Goal: Communication & Community: Answer question/provide support

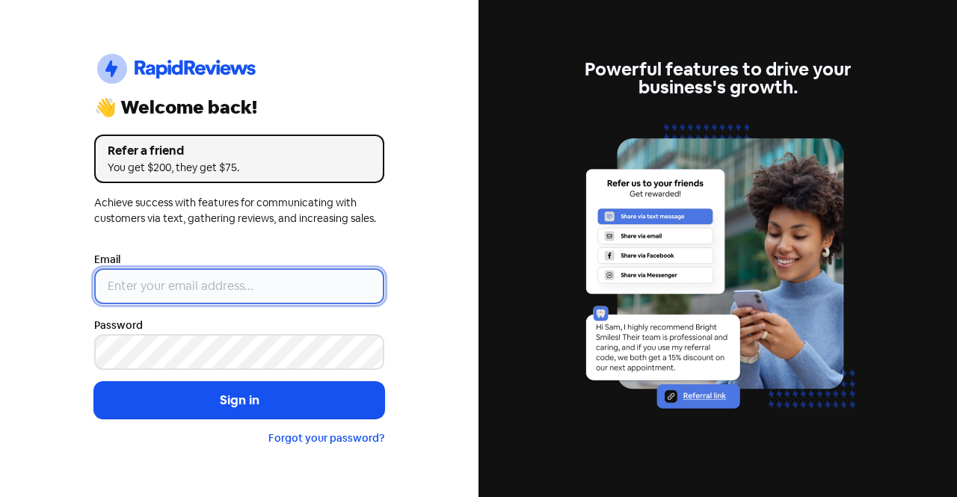
click at [191, 290] on input "email" at bounding box center [239, 286] width 290 height 36
type input "[EMAIL_ADDRESS][DOMAIN_NAME]"
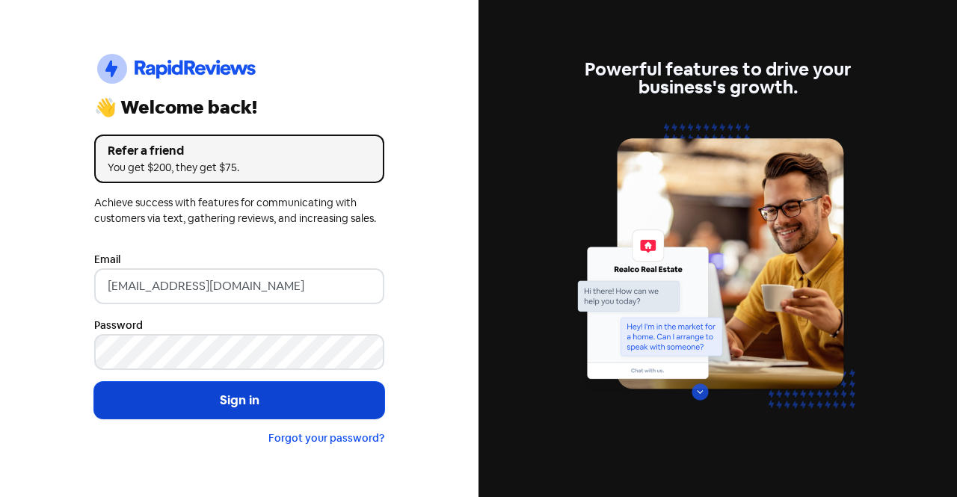
click at [295, 396] on button "Sign in" at bounding box center [239, 400] width 290 height 37
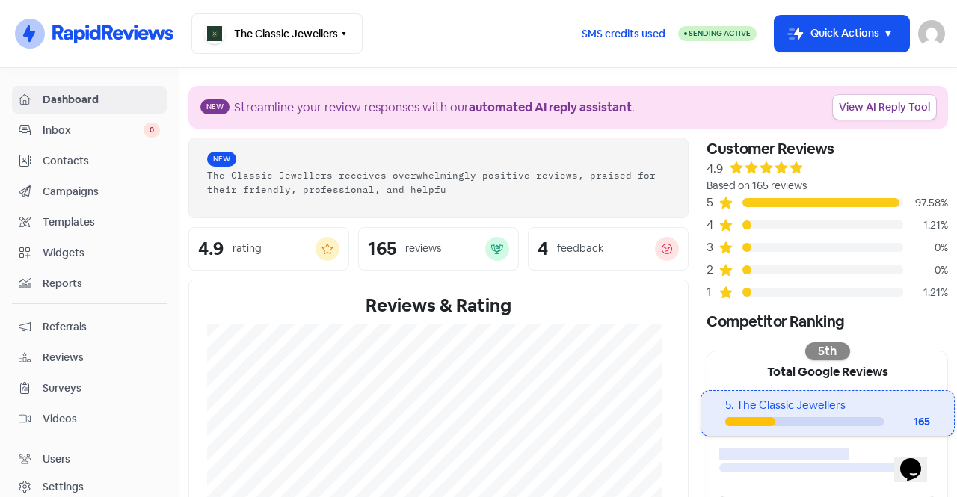
click at [105, 128] on span "Inbox" at bounding box center [93, 131] width 101 height 16
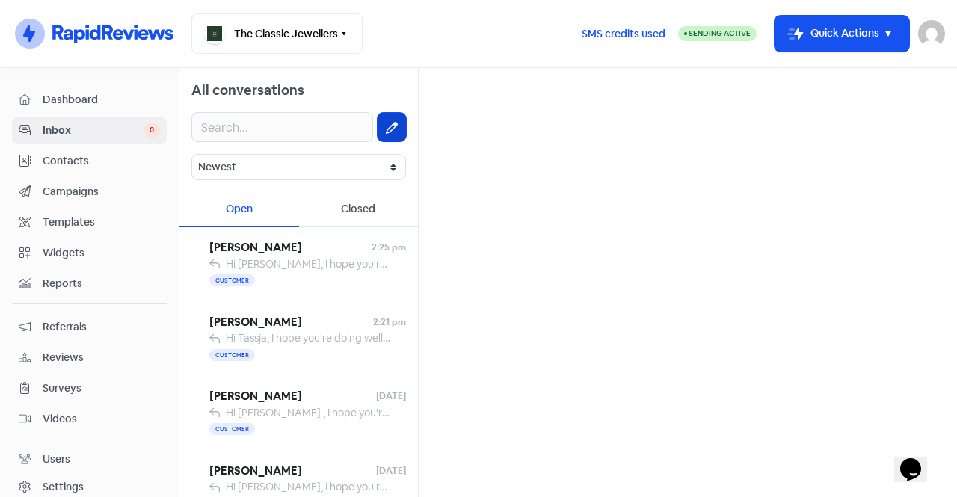
click at [378, 128] on button at bounding box center [392, 127] width 28 height 28
click at [487, 99] on input "text" at bounding box center [688, 95] width 514 height 30
click at [718, 101] on input "text" at bounding box center [688, 95] width 514 height 30
click at [835, 46] on button "Icon For Thunder-move Quick Actions" at bounding box center [842, 34] width 135 height 36
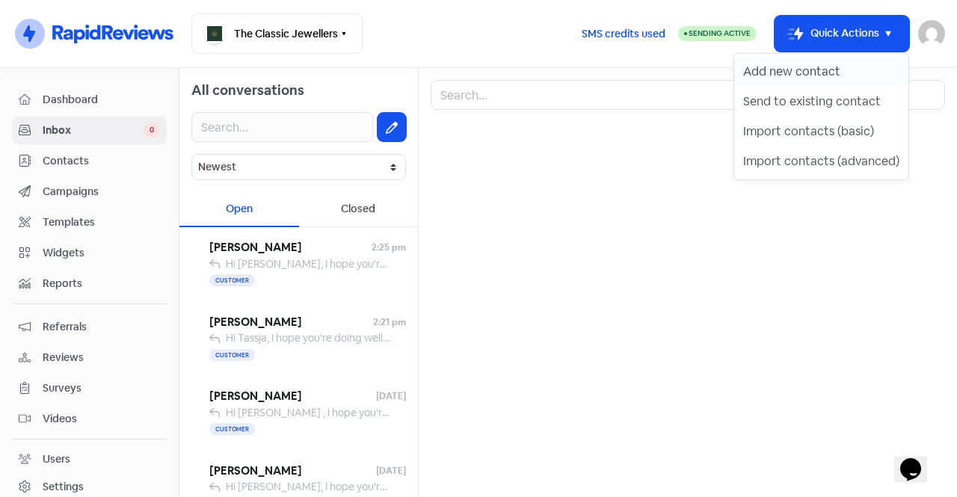
click at [819, 73] on button "Add new contact" at bounding box center [821, 72] width 174 height 30
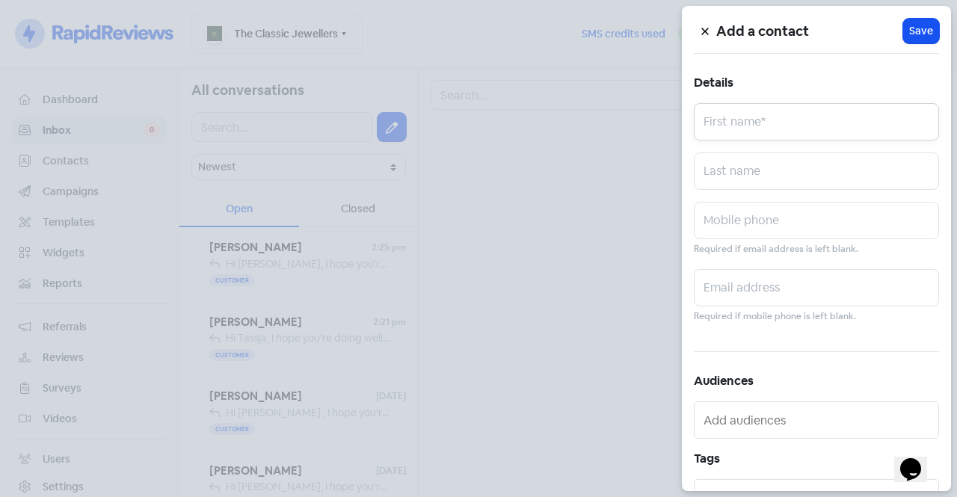
click at [735, 122] on input "text" at bounding box center [816, 121] width 245 height 37
click at [723, 223] on input "text" at bounding box center [816, 220] width 245 height 37
paste input "0412 330 976"
type input "0412 330 976"
click at [760, 124] on input "text" at bounding box center [816, 121] width 245 height 37
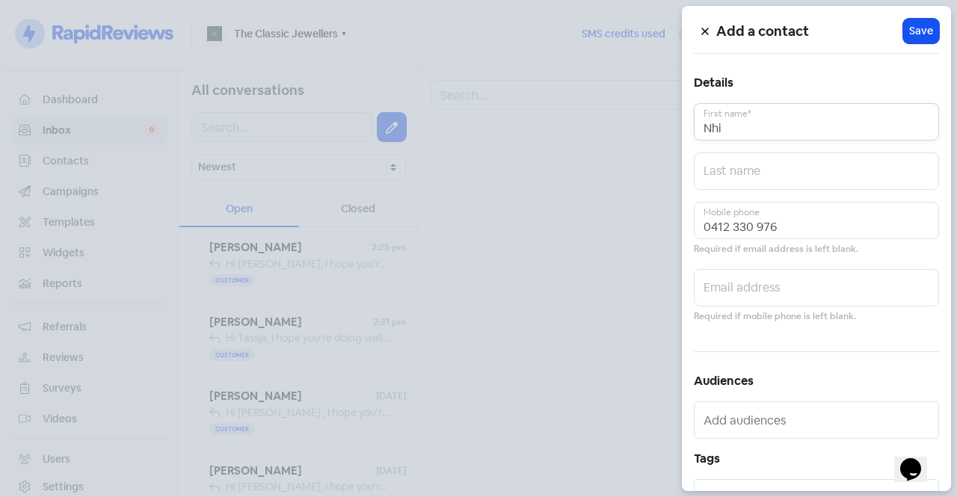
type input "Nhi"
type input "[PERSON_NAME]"
click at [909, 36] on span "Save" at bounding box center [921, 31] width 24 height 16
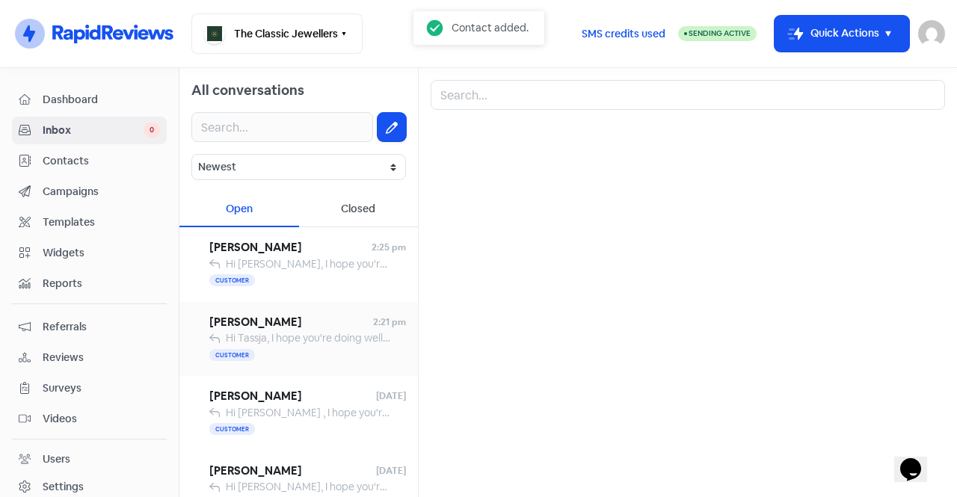
click at [285, 344] on span "Hi Tassja, I hope you're doing well! I am delighted to inform you that your jew…" at bounding box center [942, 337] width 1432 height 13
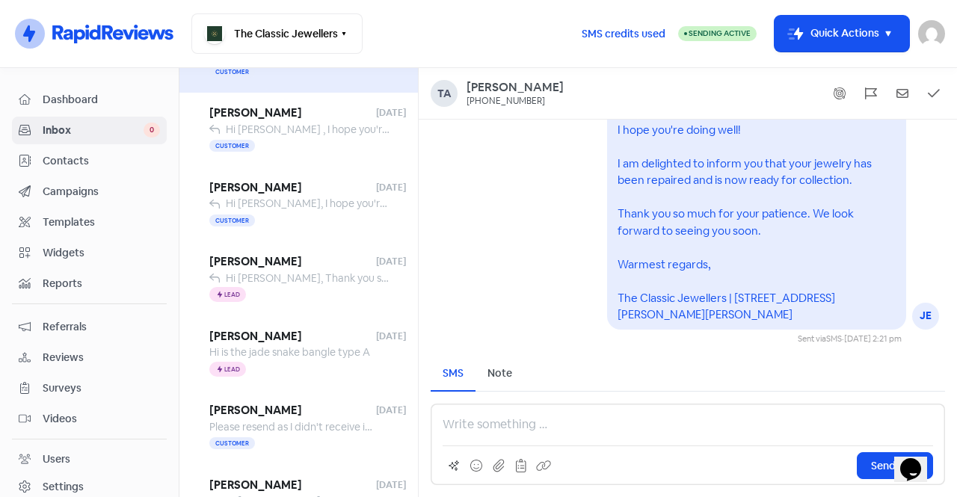
scroll to position [374, 0]
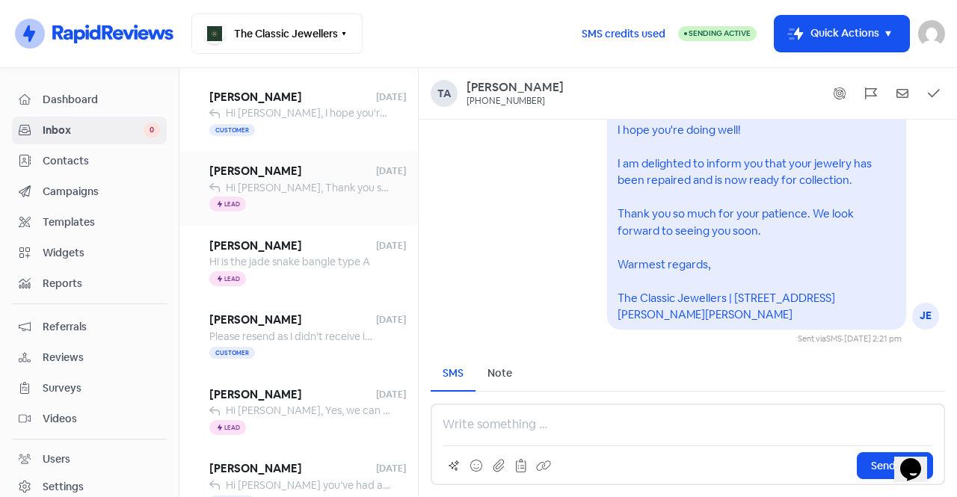
click at [333, 197] on div "Icon For Thunder Lead" at bounding box center [307, 205] width 197 height 18
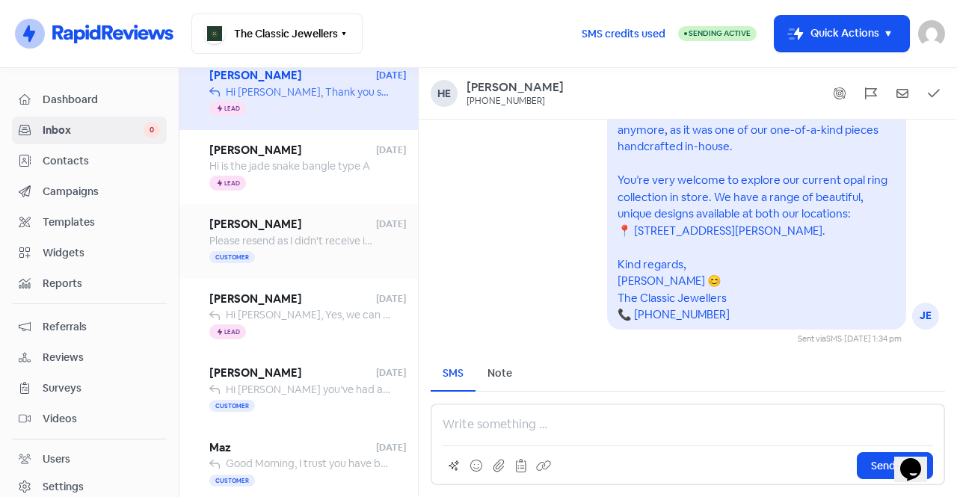
scroll to position [475, 0]
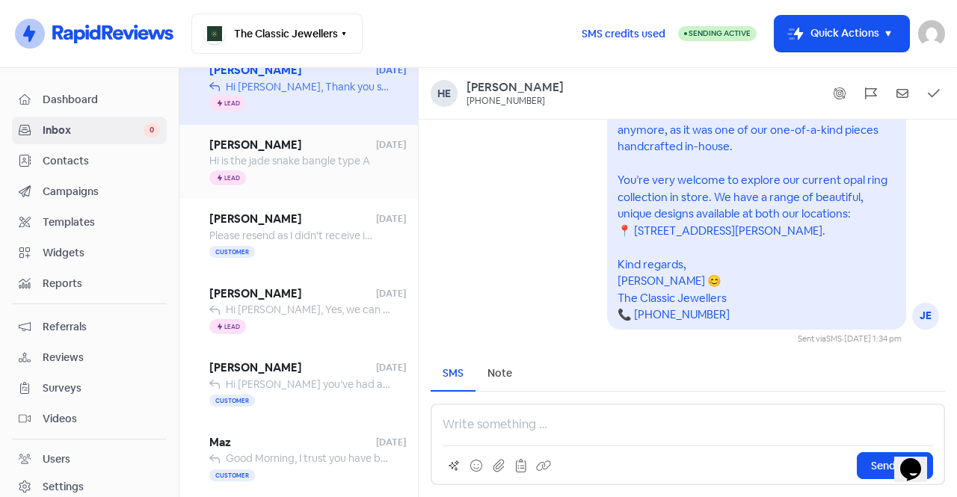
click at [281, 184] on div "Icon For Thunder Lead" at bounding box center [307, 178] width 197 height 18
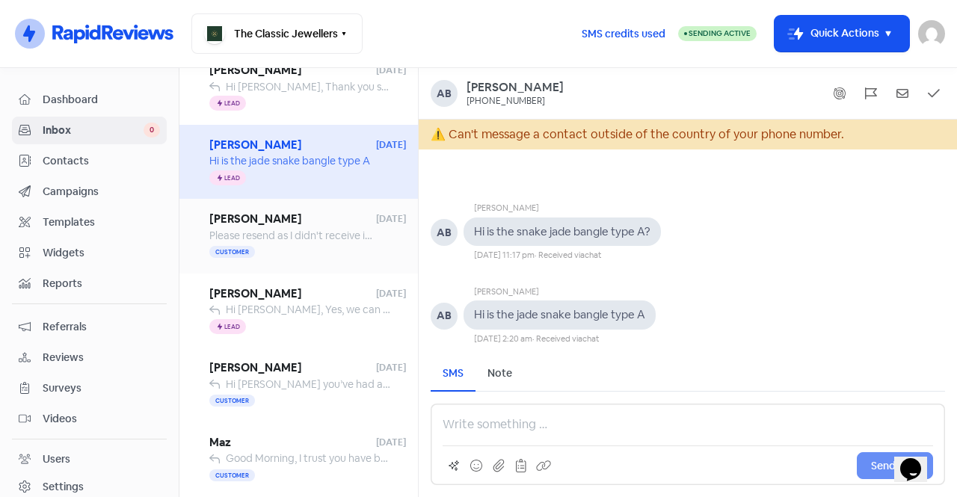
scroll to position [550, 0]
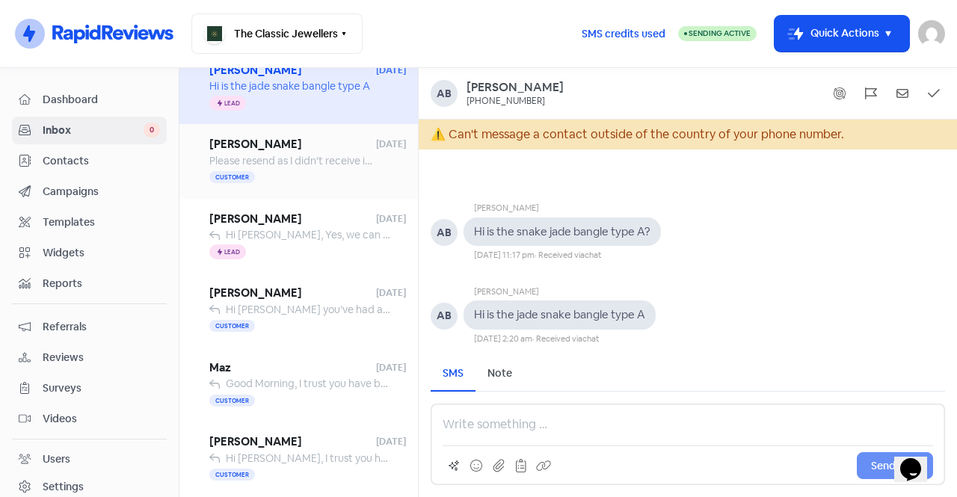
click at [278, 170] on div "Customer" at bounding box center [307, 178] width 197 height 18
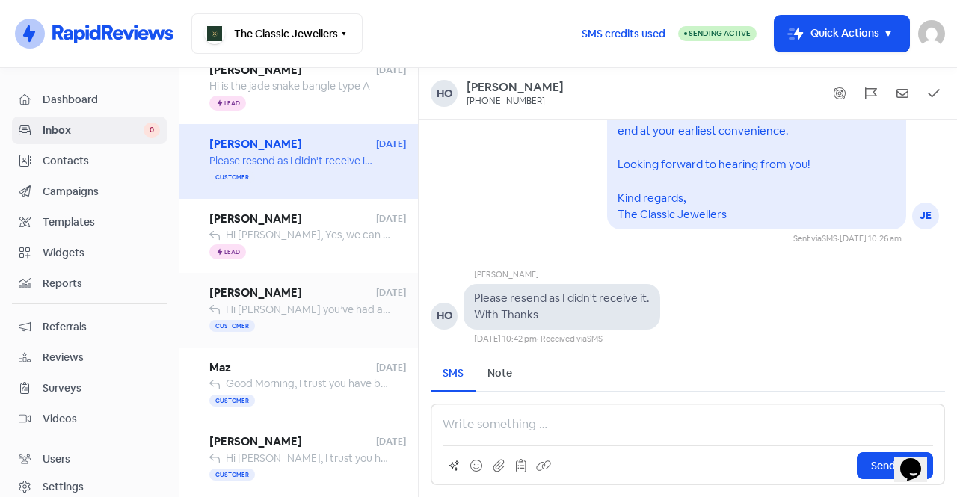
click at [286, 301] on div "[PERSON_NAME] [DATE] Hi [PERSON_NAME] you’ve had a great week so far! Just want…" at bounding box center [307, 310] width 197 height 51
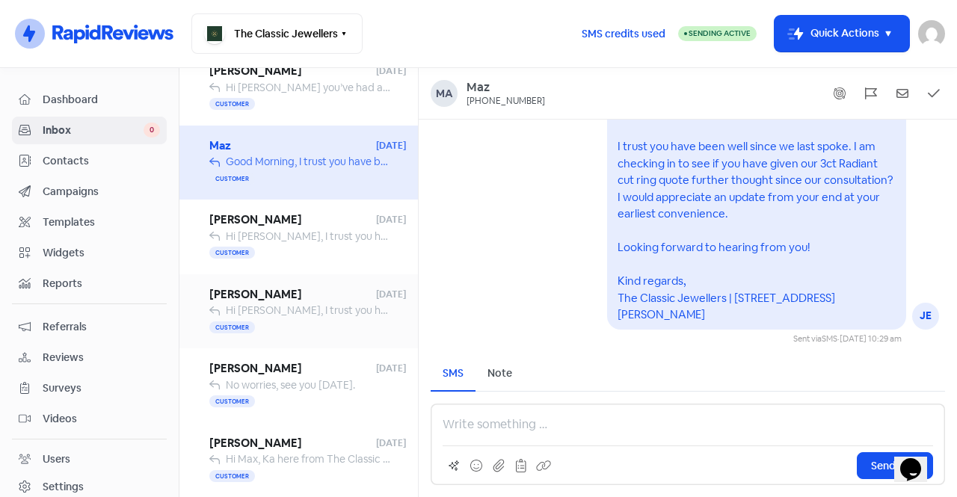
scroll to position [774, 0]
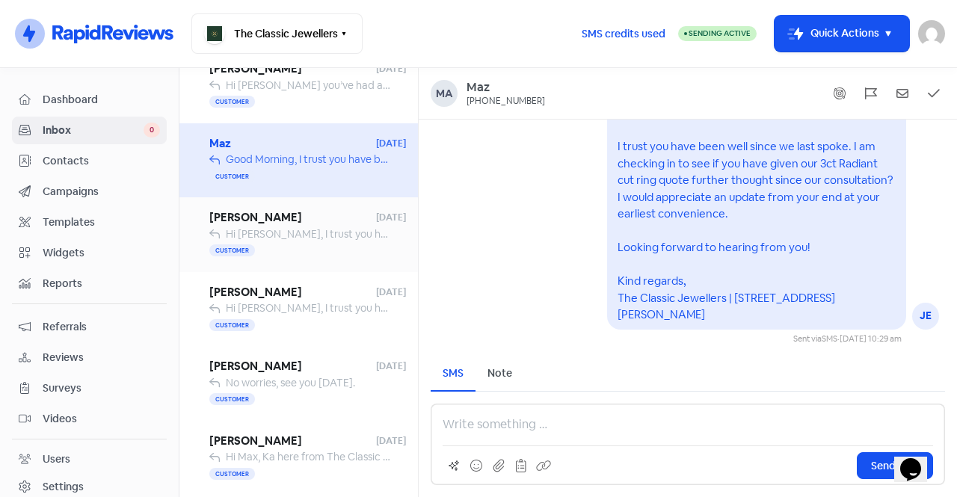
click at [310, 243] on div "Customer" at bounding box center [307, 251] width 197 height 18
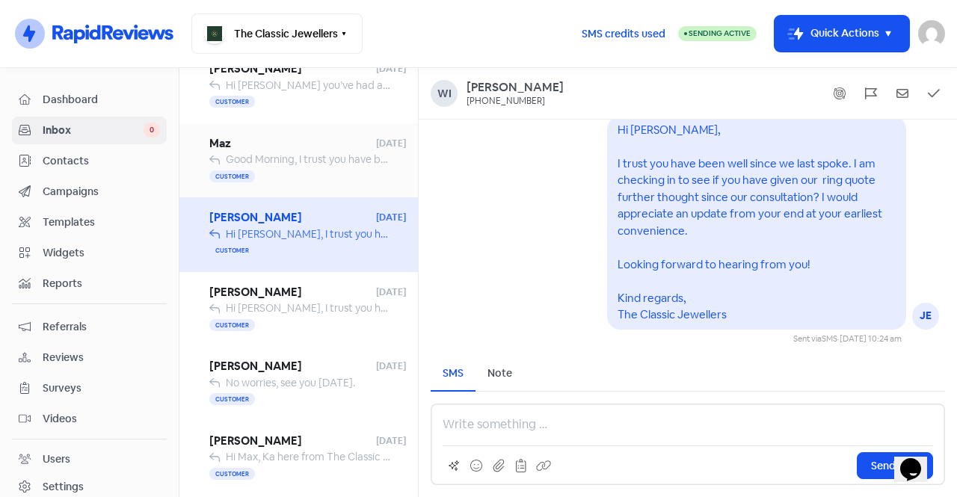
click at [303, 167] on div "Good Morning, I trust you have been well since we last spoke. I am checking in …" at bounding box center [309, 160] width 166 height 16
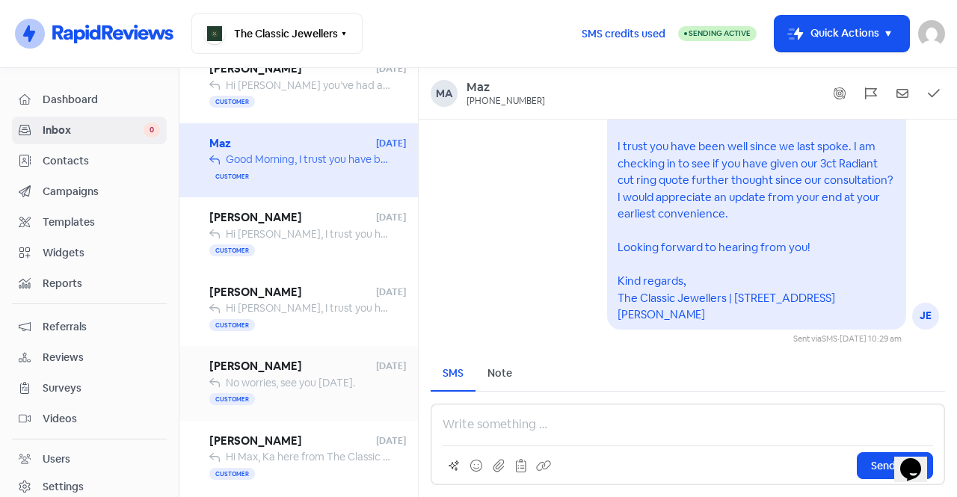
click at [295, 346] on div "[PERSON_NAME] [DATE] No worries, see you [DATE]. Customer" at bounding box center [298, 383] width 238 height 75
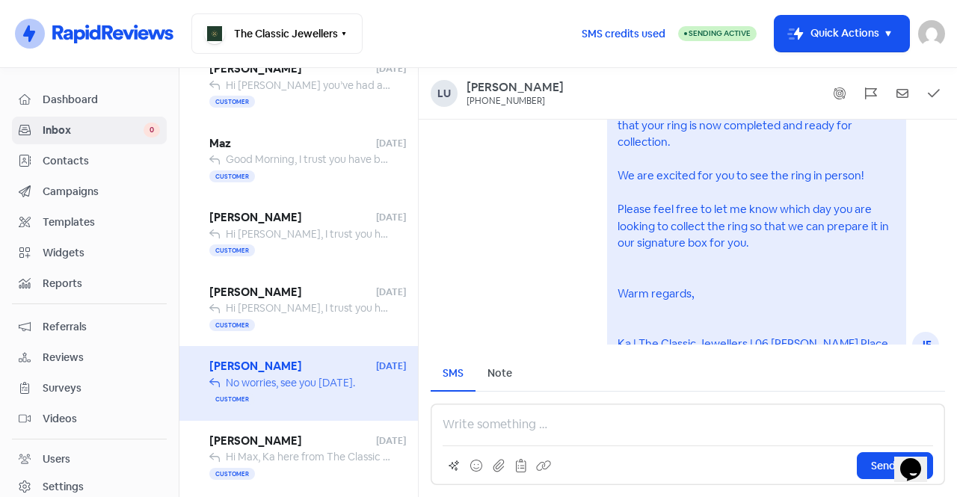
scroll to position [-144, 0]
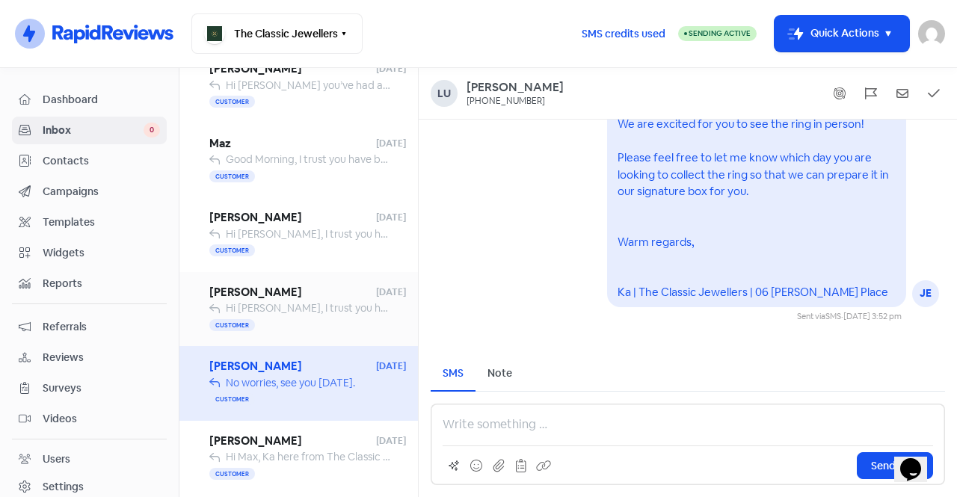
click at [351, 292] on span "[PERSON_NAME]" at bounding box center [292, 292] width 167 height 17
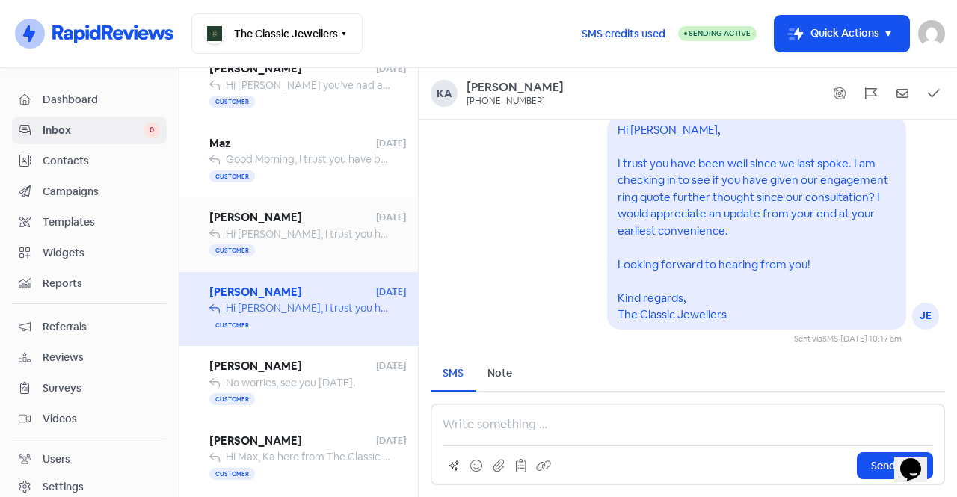
click at [283, 242] on div "Customer" at bounding box center [307, 251] width 197 height 18
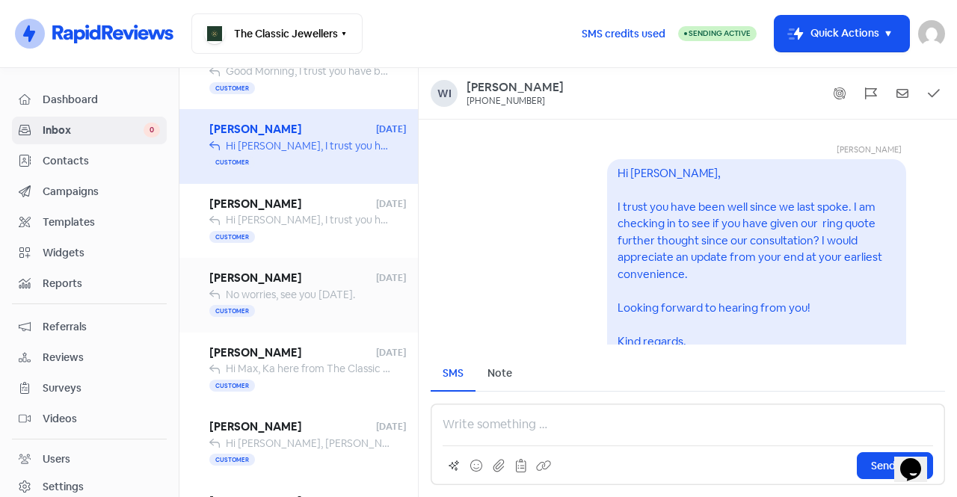
scroll to position [923, 0]
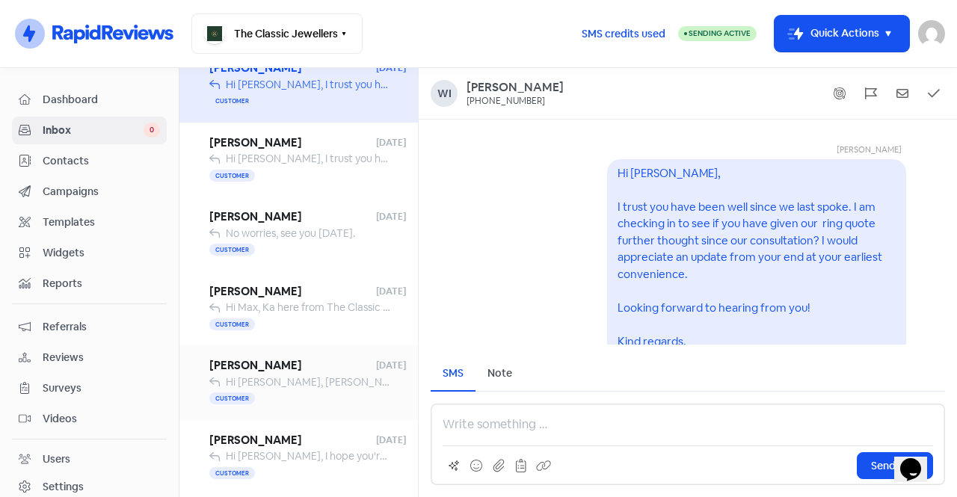
click at [307, 386] on span "Hi [PERSON_NAME], [PERSON_NAME] here from The Classic Jewellers. Just letting y…" at bounding box center [842, 381] width 1232 height 13
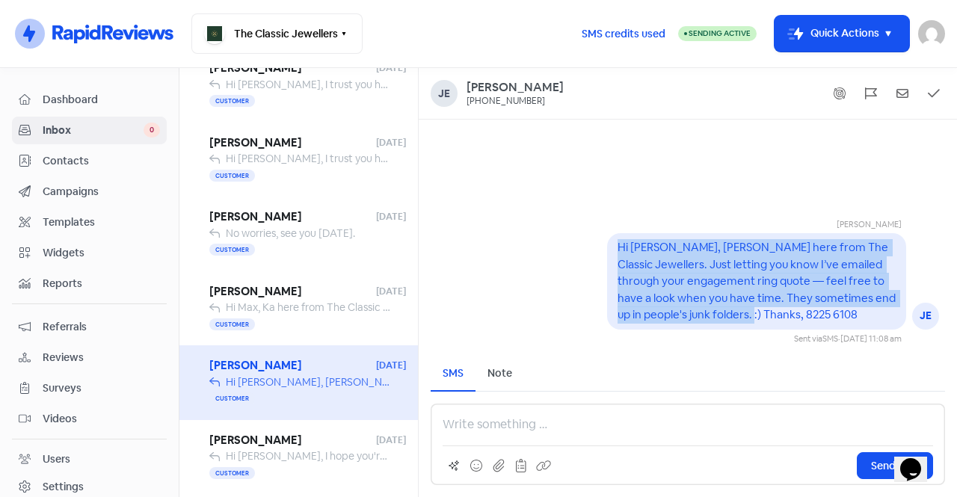
drag, startPoint x: 843, startPoint y: 317, endPoint x: 615, endPoint y: 244, distance: 239.5
click at [615, 244] on div "Hi [PERSON_NAME], [PERSON_NAME] here from The Classic Jewellers. Just letting y…" at bounding box center [756, 281] width 299 height 96
copy pre "Hi [PERSON_NAME], [PERSON_NAME] here from The Classic Jewellers. Just letting y…"
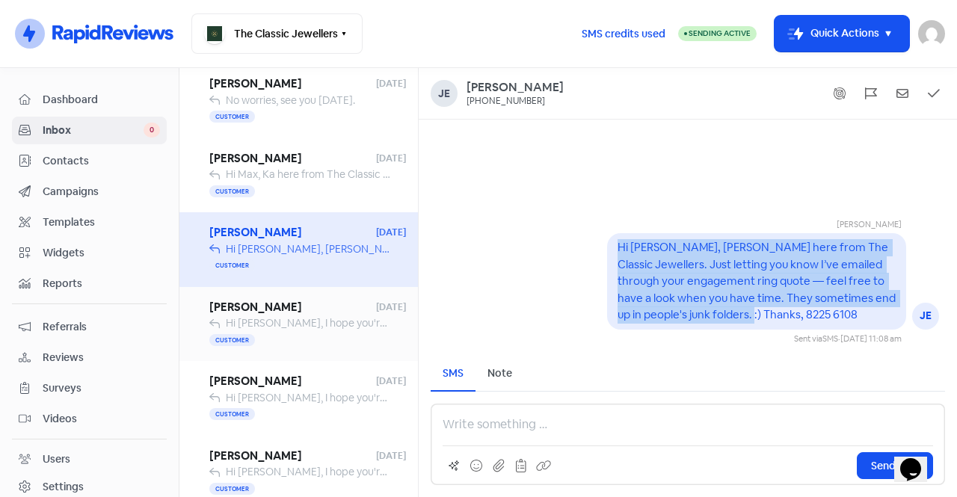
scroll to position [1219, 0]
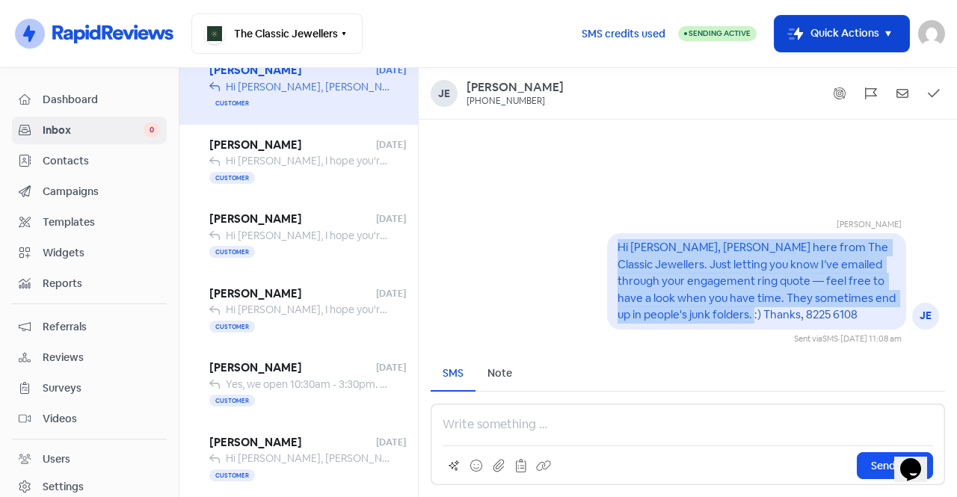
click at [811, 25] on button "Icon For Thunder-move Quick Actions" at bounding box center [842, 34] width 135 height 36
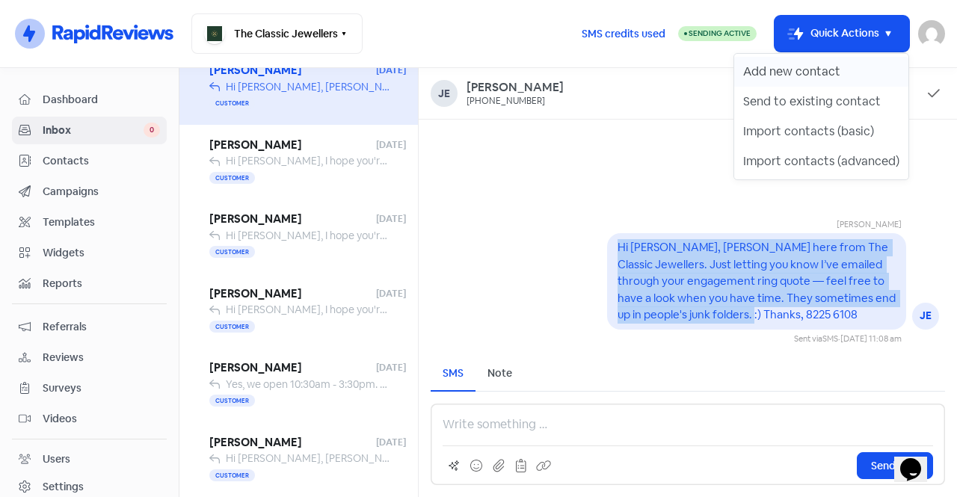
click at [778, 81] on button "Add new contact" at bounding box center [821, 72] width 174 height 30
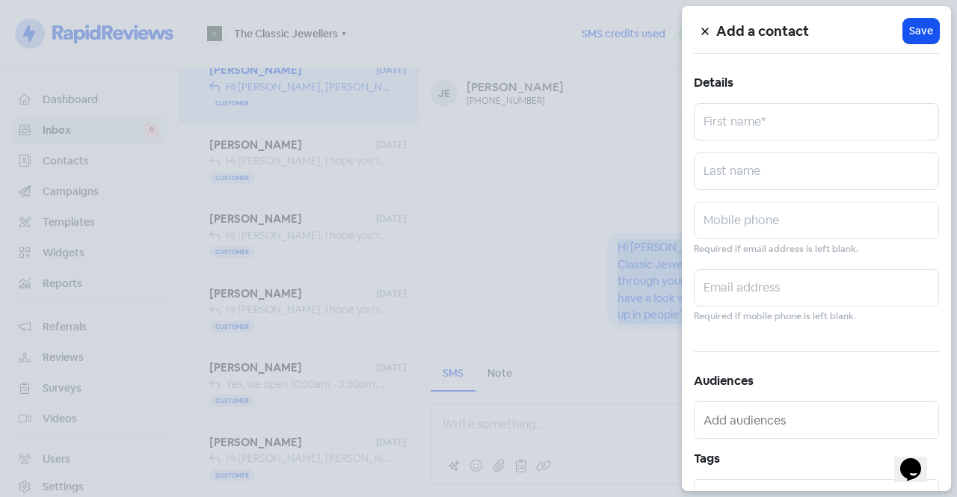
click at [711, 32] on button at bounding box center [705, 31] width 22 height 26
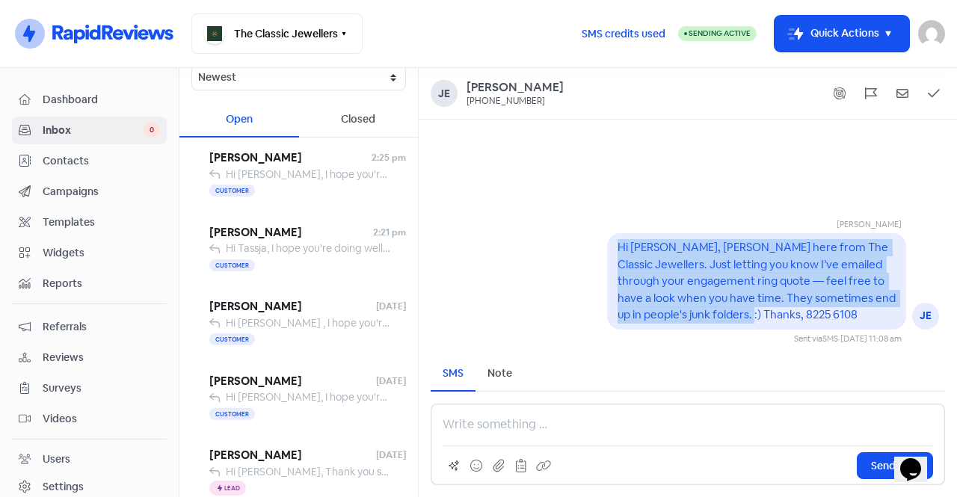
scroll to position [0, 0]
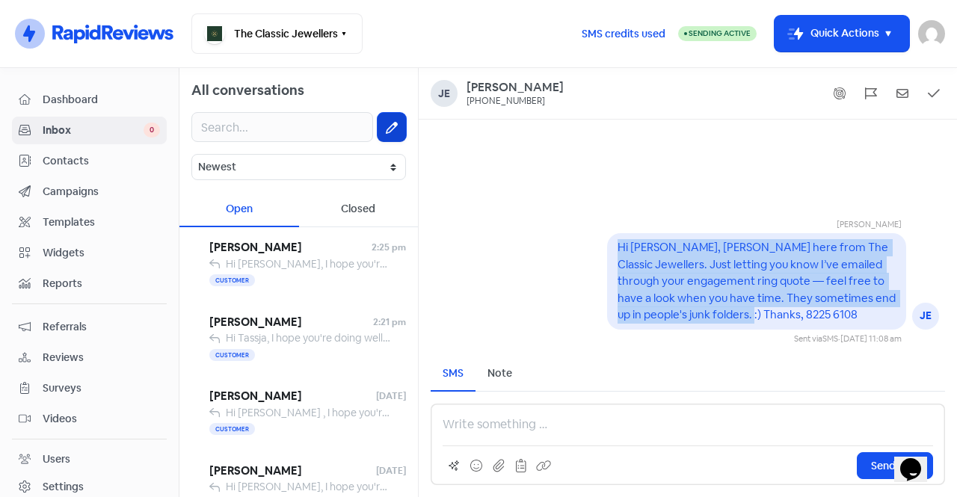
click at [386, 124] on icon at bounding box center [392, 128] width 12 height 12
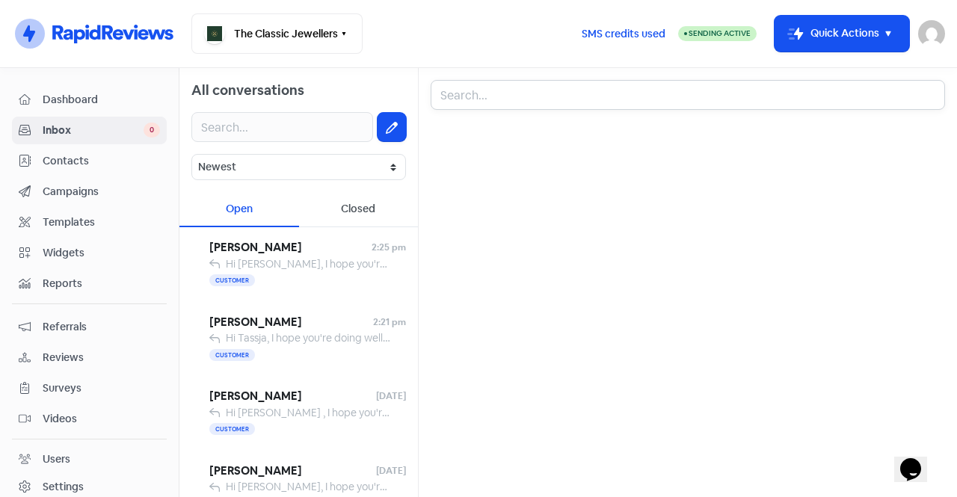
click at [504, 94] on input "text" at bounding box center [688, 95] width 514 height 30
type input "nhi"
click at [565, 154] on div "[PHONE_NUMBER] -" at bounding box center [687, 162] width 489 height 18
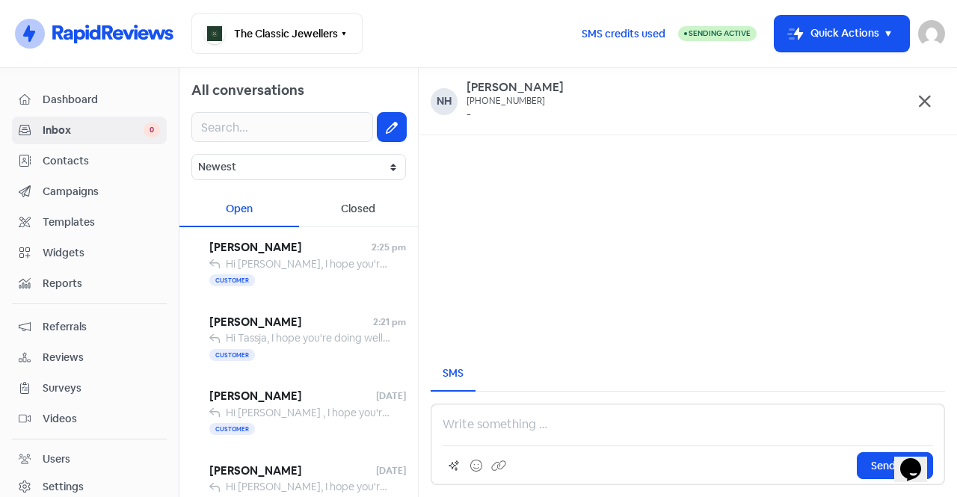
click at [500, 431] on p at bounding box center [688, 425] width 490 height 18
paste div
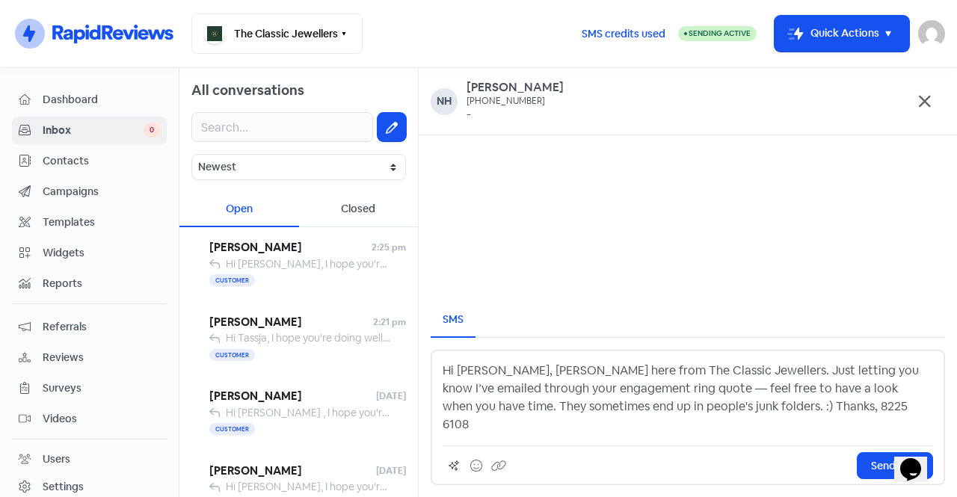
click at [481, 388] on p "Hi [PERSON_NAME], [PERSON_NAME] here from The Classic Jewellers. Just letting y…" at bounding box center [688, 398] width 490 height 72
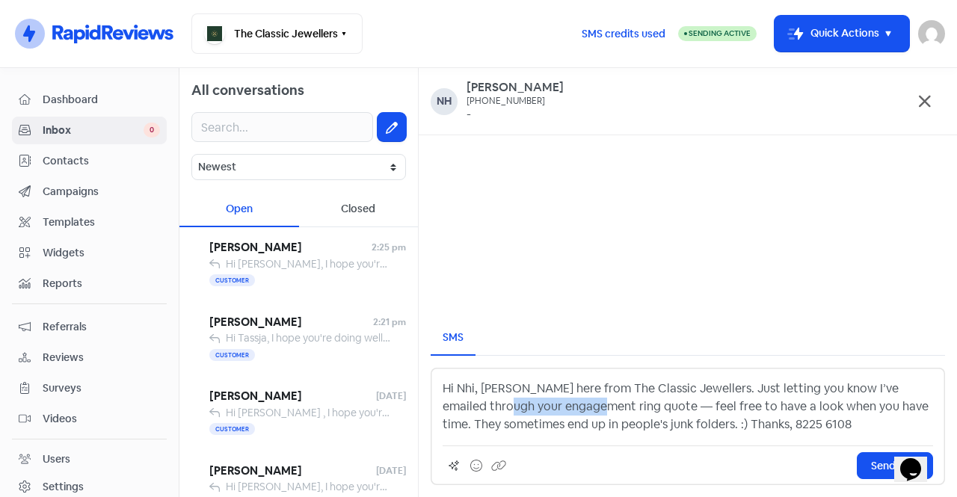
drag, startPoint x: 470, startPoint y: 408, endPoint x: 564, endPoint y: 410, distance: 93.5
click at [563, 410] on p "Hi Nhi, [PERSON_NAME] here from The Classic Jewellers. Just letting you know I’…" at bounding box center [688, 407] width 490 height 54
click at [470, 411] on p "Hi Nhi, [PERSON_NAME] here from The Classic Jewellers. Just letting you know I’…" at bounding box center [688, 407] width 490 height 54
drag, startPoint x: 528, startPoint y: 404, endPoint x: 499, endPoint y: 405, distance: 28.4
click at [499, 405] on p "Hi Nhi, [PERSON_NAME] here from The Classic Jewellers. Just letting you know I’…" at bounding box center [688, 407] width 490 height 54
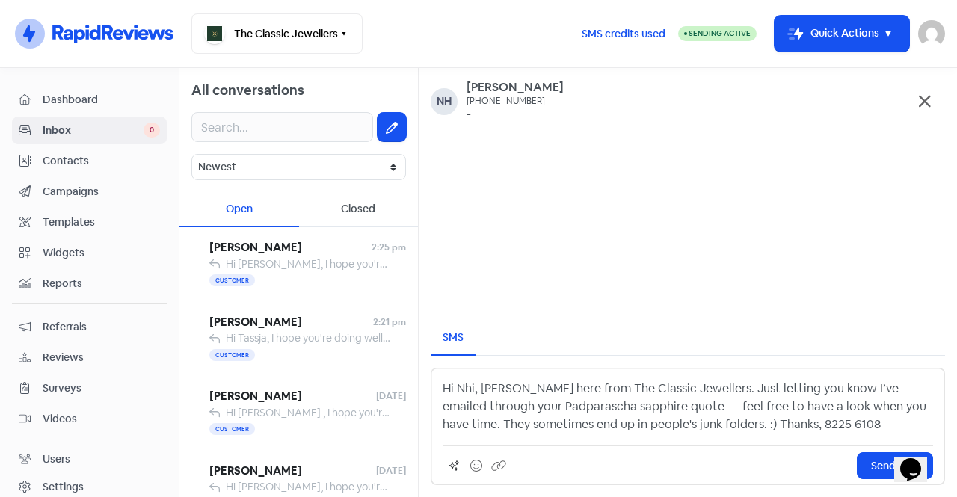
click at [550, 409] on p "Hi Nhi, [PERSON_NAME] here from The Classic Jewellers. Just letting you know I’…" at bounding box center [688, 407] width 490 height 54
click at [799, 425] on p "Hi Nhi, [PERSON_NAME] here from The Classic Jewellers. Just letting you know I’…" at bounding box center [688, 407] width 490 height 54
click at [861, 465] on button "Send SMS" at bounding box center [895, 465] width 76 height 27
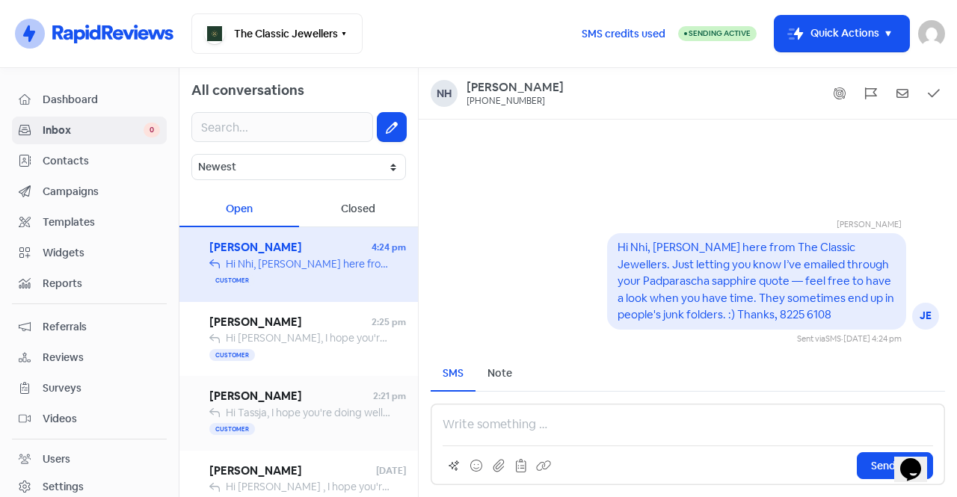
scroll to position [150, 0]
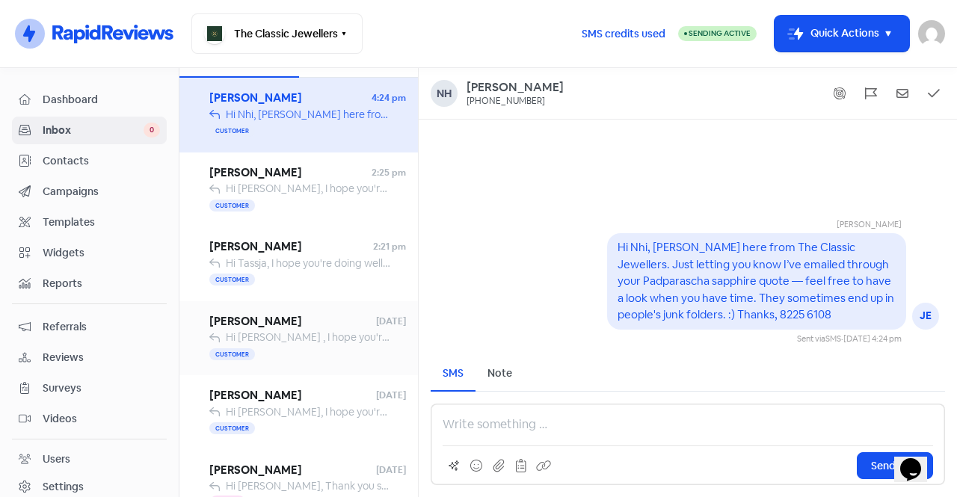
click at [291, 340] on span "Hi [PERSON_NAME] , I hope you're doing well! I am delighted to inform you that …" at bounding box center [937, 336] width 1422 height 13
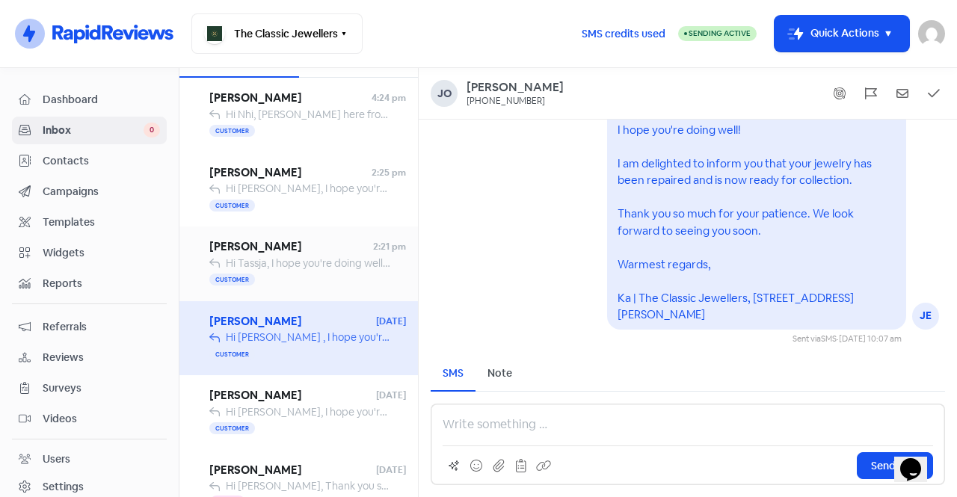
click at [295, 277] on div "Customer" at bounding box center [307, 280] width 197 height 18
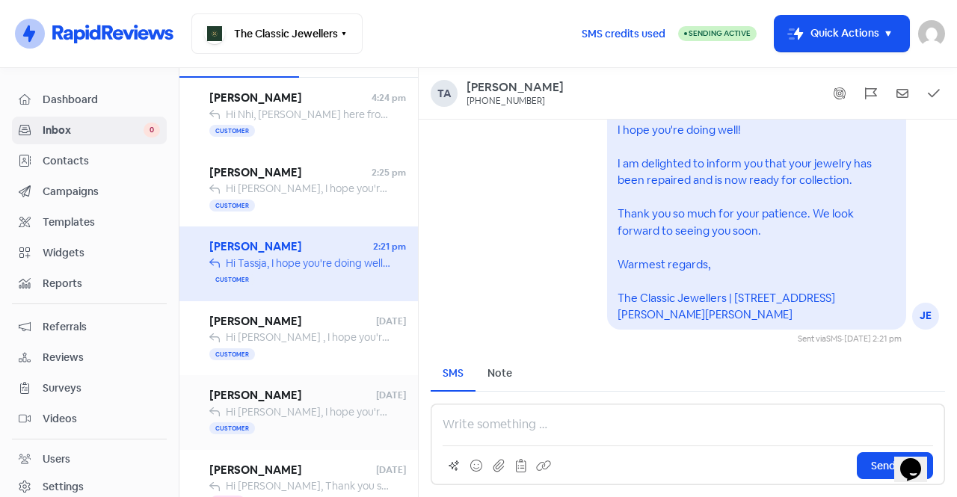
click at [292, 395] on span "[PERSON_NAME]" at bounding box center [292, 395] width 167 height 17
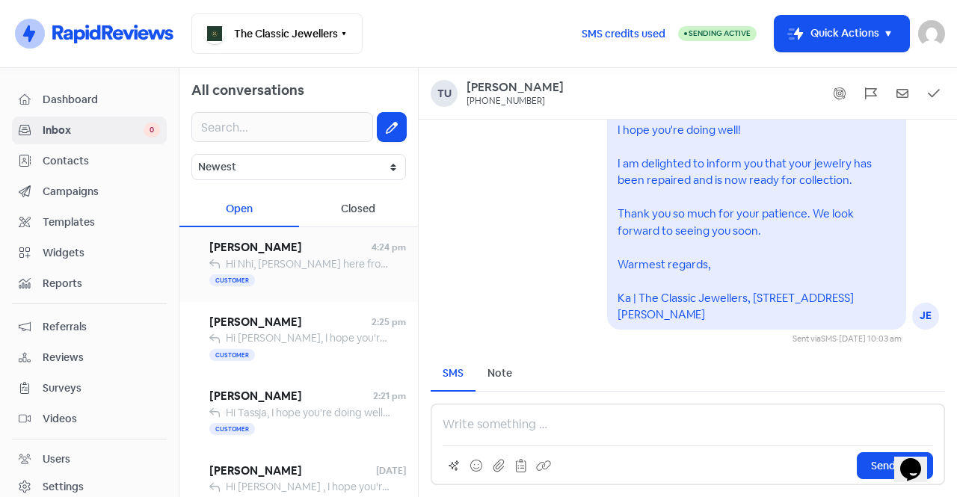
click at [303, 263] on span "Hi Nhi, [PERSON_NAME] here from The Classic Jewellers. Just letting you know I’…" at bounding box center [820, 263] width 1188 height 13
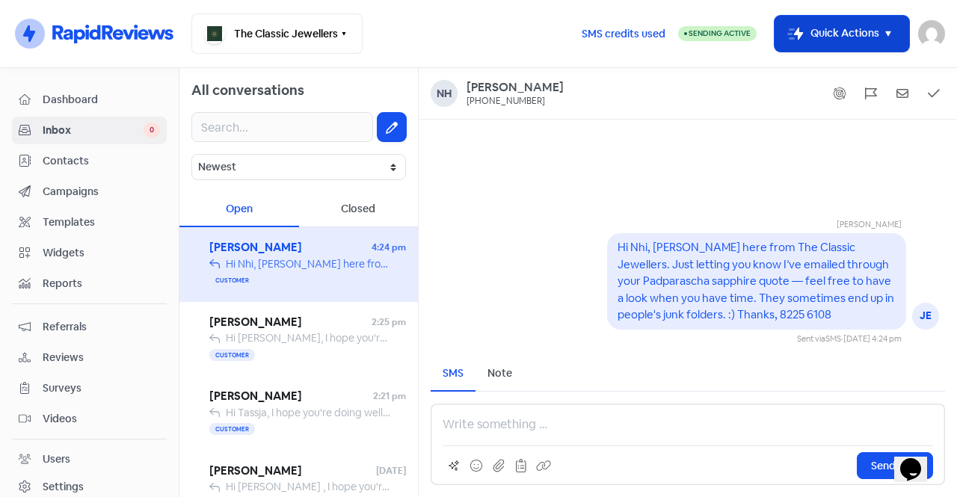
click at [845, 39] on button "Icon For Thunder-move Quick Actions" at bounding box center [842, 34] width 135 height 36
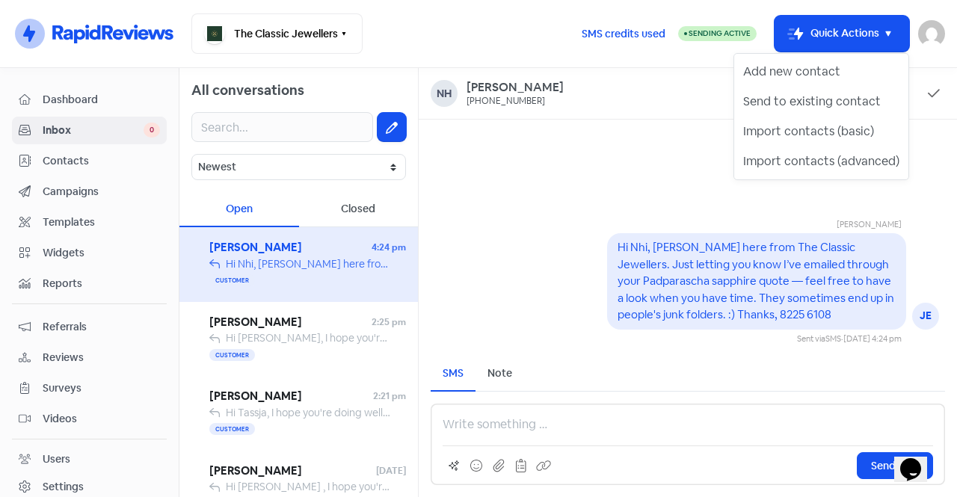
click at [834, 310] on div "Hi Nhi, [PERSON_NAME] here from The Classic Jewellers. Just letting you know I’…" at bounding box center [757, 281] width 278 height 84
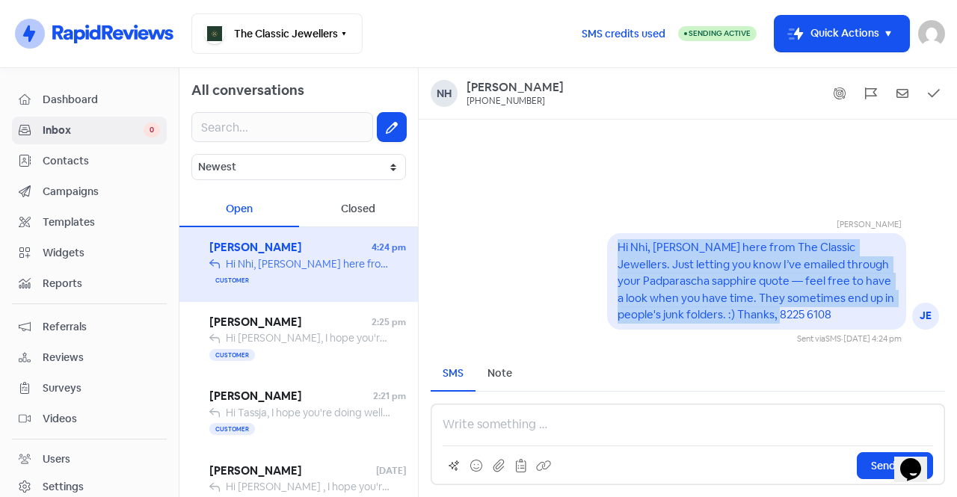
drag, startPoint x: 833, startPoint y: 316, endPoint x: 609, endPoint y: 252, distance: 232.6
click at [609, 252] on div "Hi Nhi, [PERSON_NAME] here from The Classic Jewellers. Just letting you know I’…" at bounding box center [756, 281] width 299 height 96
copy pre "Hi Nhi, [PERSON_NAME] here from The Classic Jewellers. Just letting you know I’…"
click at [713, 279] on pre "Hi Nhi, [PERSON_NAME] here from The Classic Jewellers. Just letting you know I’…" at bounding box center [757, 280] width 279 height 81
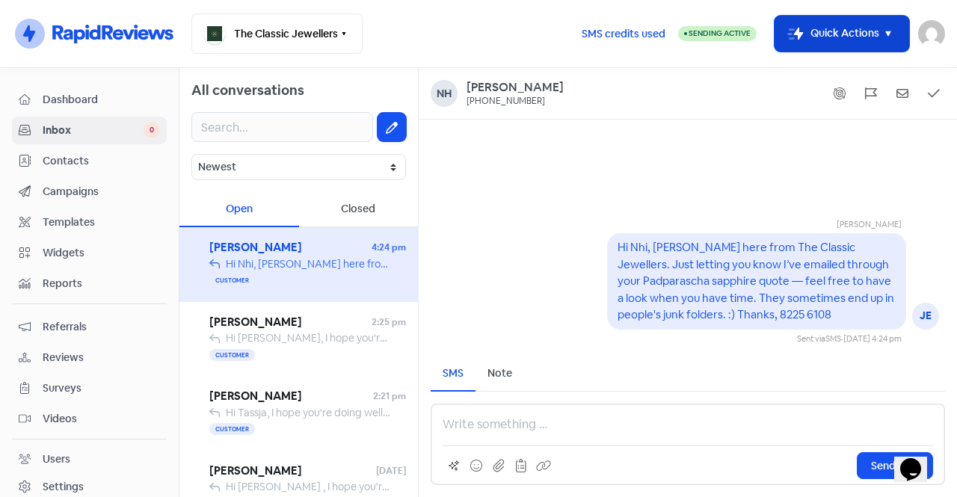
click at [859, 34] on button "Icon For Thunder-move Quick Actions" at bounding box center [842, 34] width 135 height 36
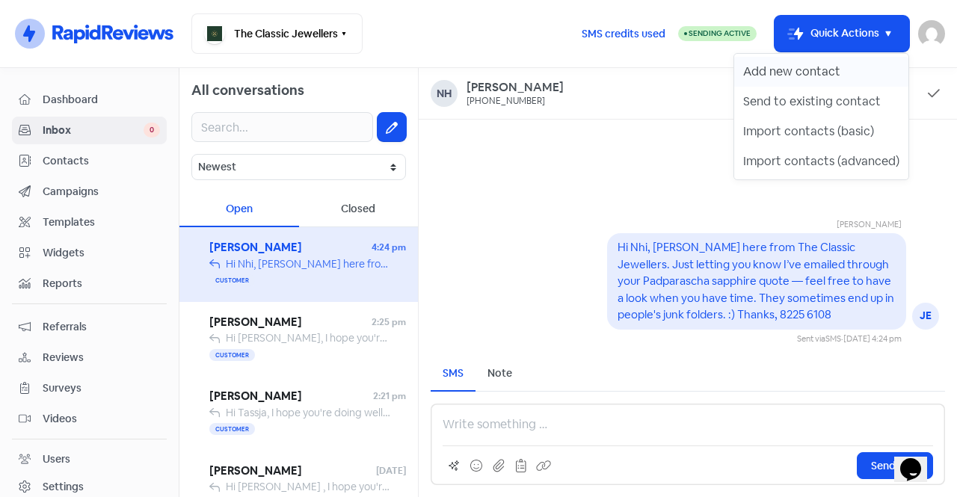
click at [804, 77] on button "Add new contact" at bounding box center [821, 72] width 174 height 30
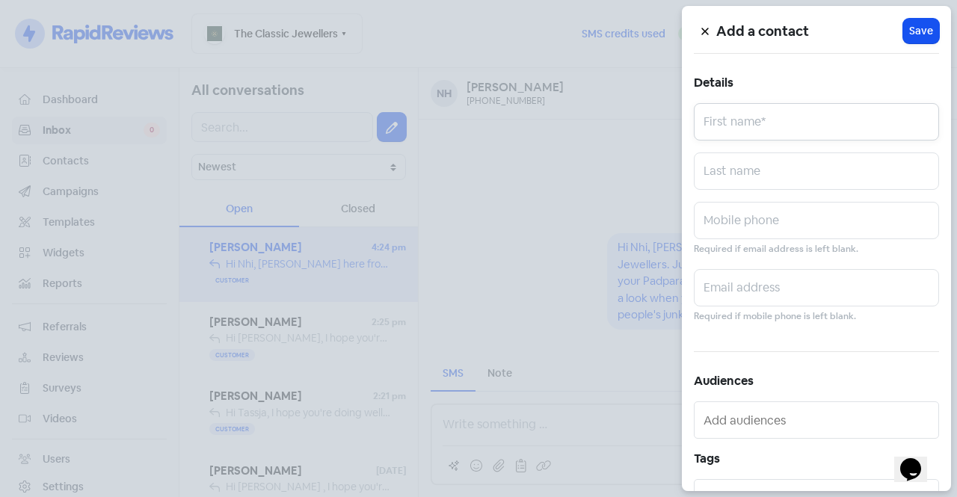
click at [791, 110] on input "text" at bounding box center [816, 121] width 245 height 37
type input "Bryce"
click at [750, 164] on input "text" at bounding box center [816, 171] width 245 height 37
paste input "[PERSON_NAME]"
type input "[PERSON_NAME]"
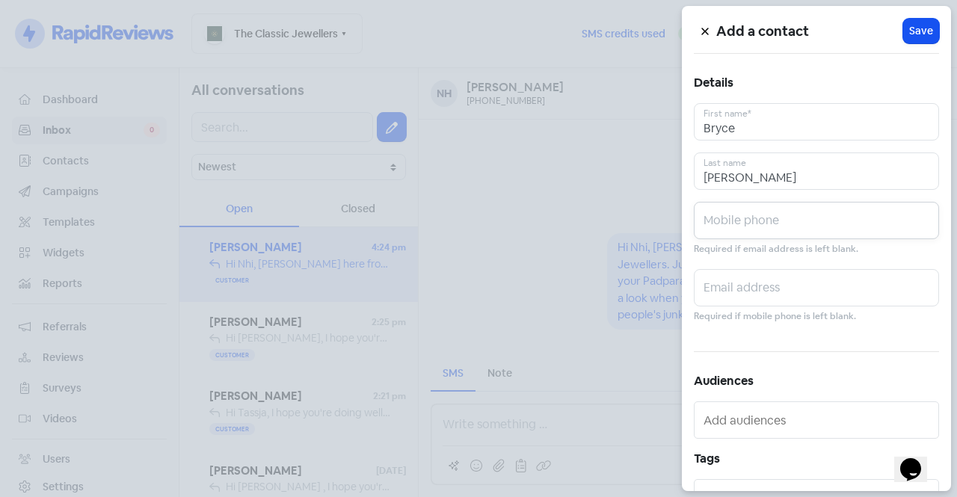
click at [754, 219] on input "text" at bounding box center [816, 220] width 245 height 37
paste input "[PHONE_NUMBER]"
type input "[PHONE_NUMBER]"
click at [911, 33] on span "Save" at bounding box center [921, 31] width 24 height 16
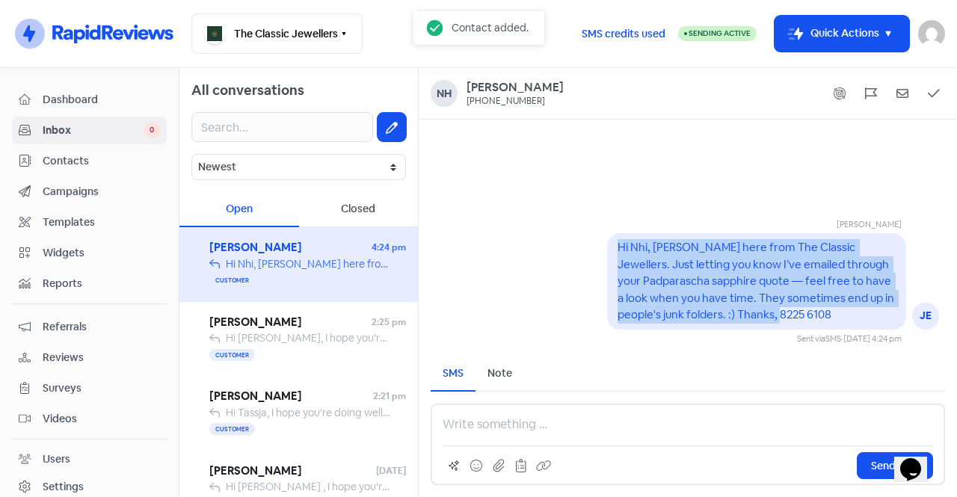
drag, startPoint x: 824, startPoint y: 314, endPoint x: 638, endPoint y: 257, distance: 193.9
click at [615, 250] on div "Hi Nhi, [PERSON_NAME] here from The Classic Jewellers. Just letting you know I’…" at bounding box center [756, 281] width 299 height 96
copy pre "Hi Nhi, [PERSON_NAME] here from The Classic Jewellers. Just letting you know I’…"
click at [386, 129] on icon at bounding box center [392, 128] width 12 height 12
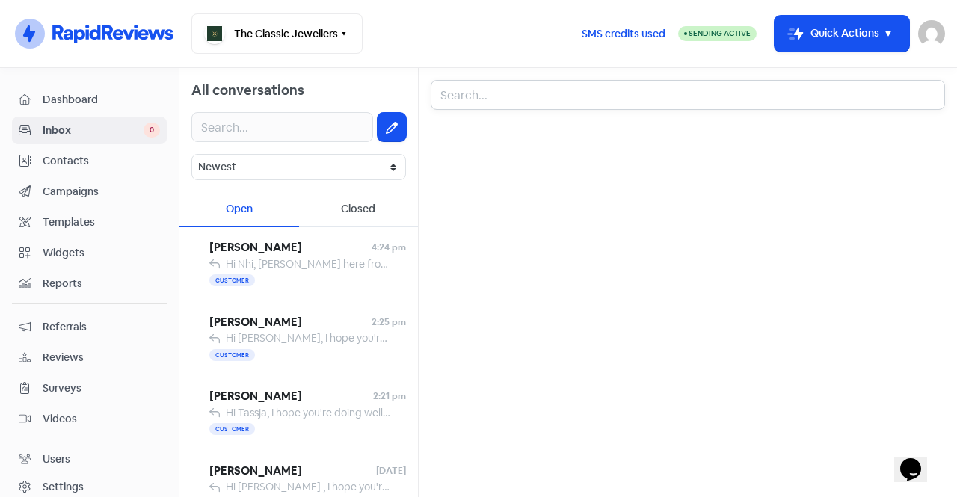
click at [493, 102] on input "text" at bounding box center [688, 95] width 514 height 30
type input "Bryce"
click at [555, 156] on div "[PHONE_NUMBER] -" at bounding box center [687, 162] width 489 height 18
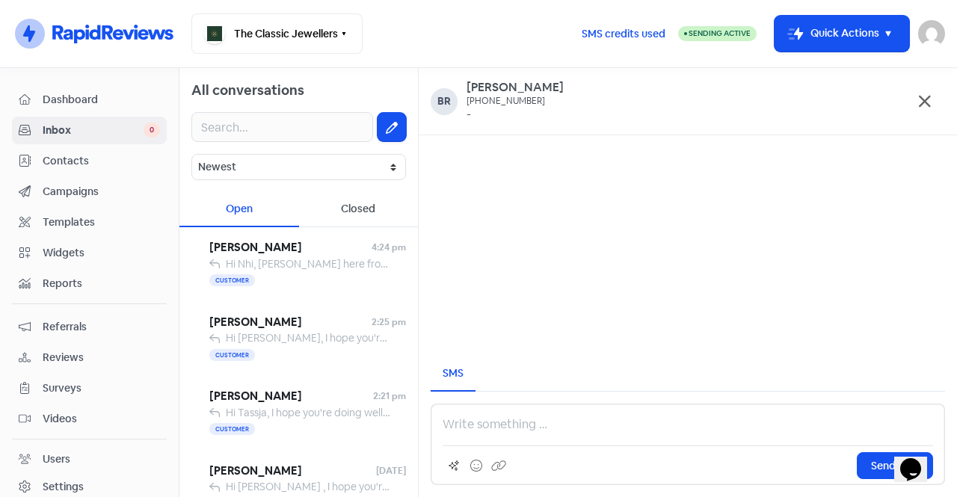
click at [561, 424] on p at bounding box center [688, 425] width 490 height 18
paste div
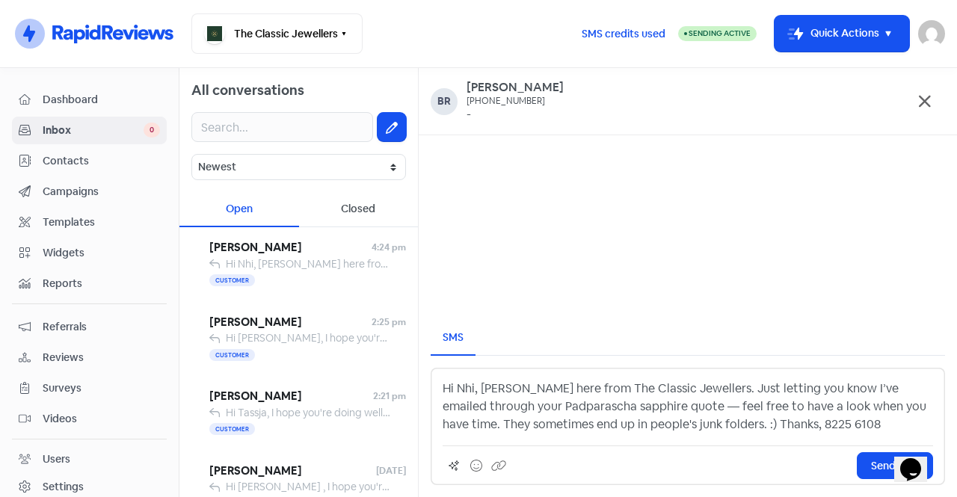
click at [469, 387] on p "Hi Nhi, [PERSON_NAME] here from The Classic Jewellers. Just letting you know I’…" at bounding box center [688, 407] width 490 height 54
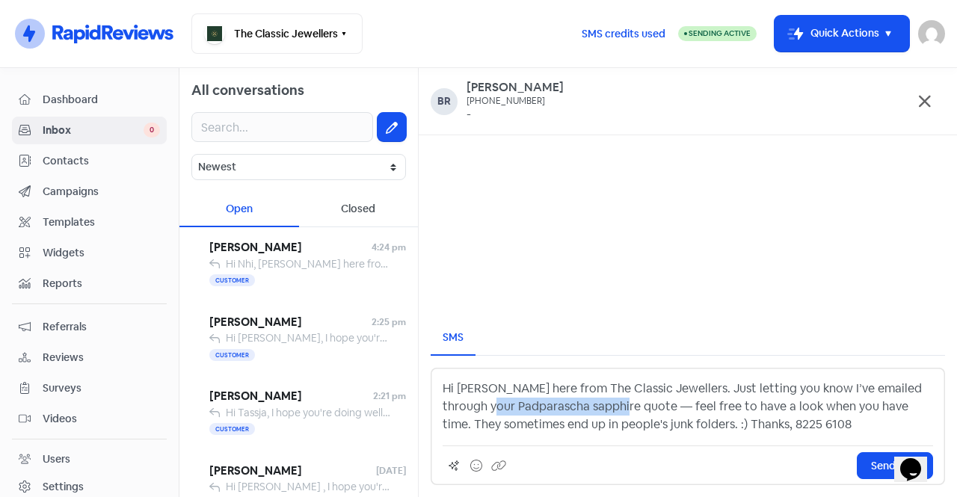
drag, startPoint x: 589, startPoint y: 406, endPoint x: 464, endPoint y: 414, distance: 125.9
click at [464, 414] on p "Hi [PERSON_NAME] here from The Classic Jewellers. Just letting you know I’ve em…" at bounding box center [688, 407] width 490 height 54
drag, startPoint x: 590, startPoint y: 406, endPoint x: 472, endPoint y: 413, distance: 118.4
click at [472, 413] on p "Hi [PERSON_NAME] here from The Classic Jewellers. Just letting you know I’ve em…" at bounding box center [688, 407] width 490 height 54
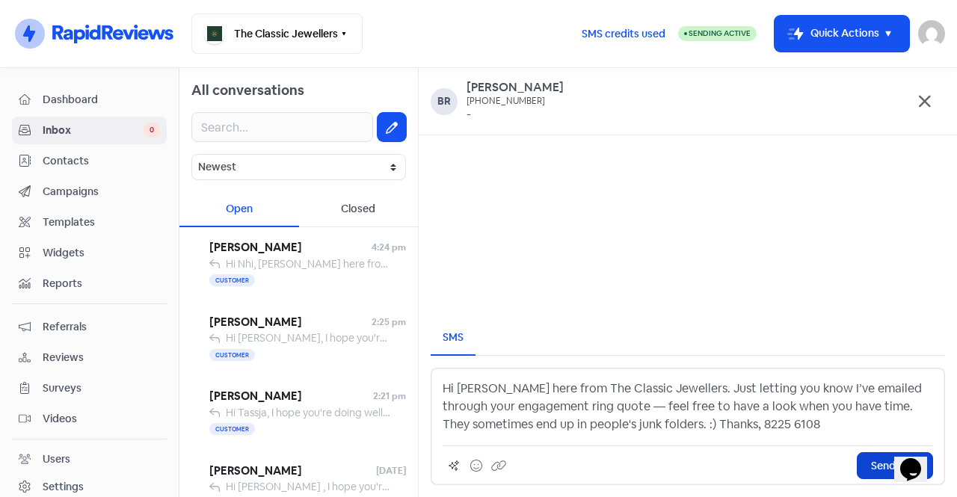
click at [873, 467] on span "Send SMS" at bounding box center [895, 466] width 48 height 16
